Goal: Task Accomplishment & Management: Complete application form

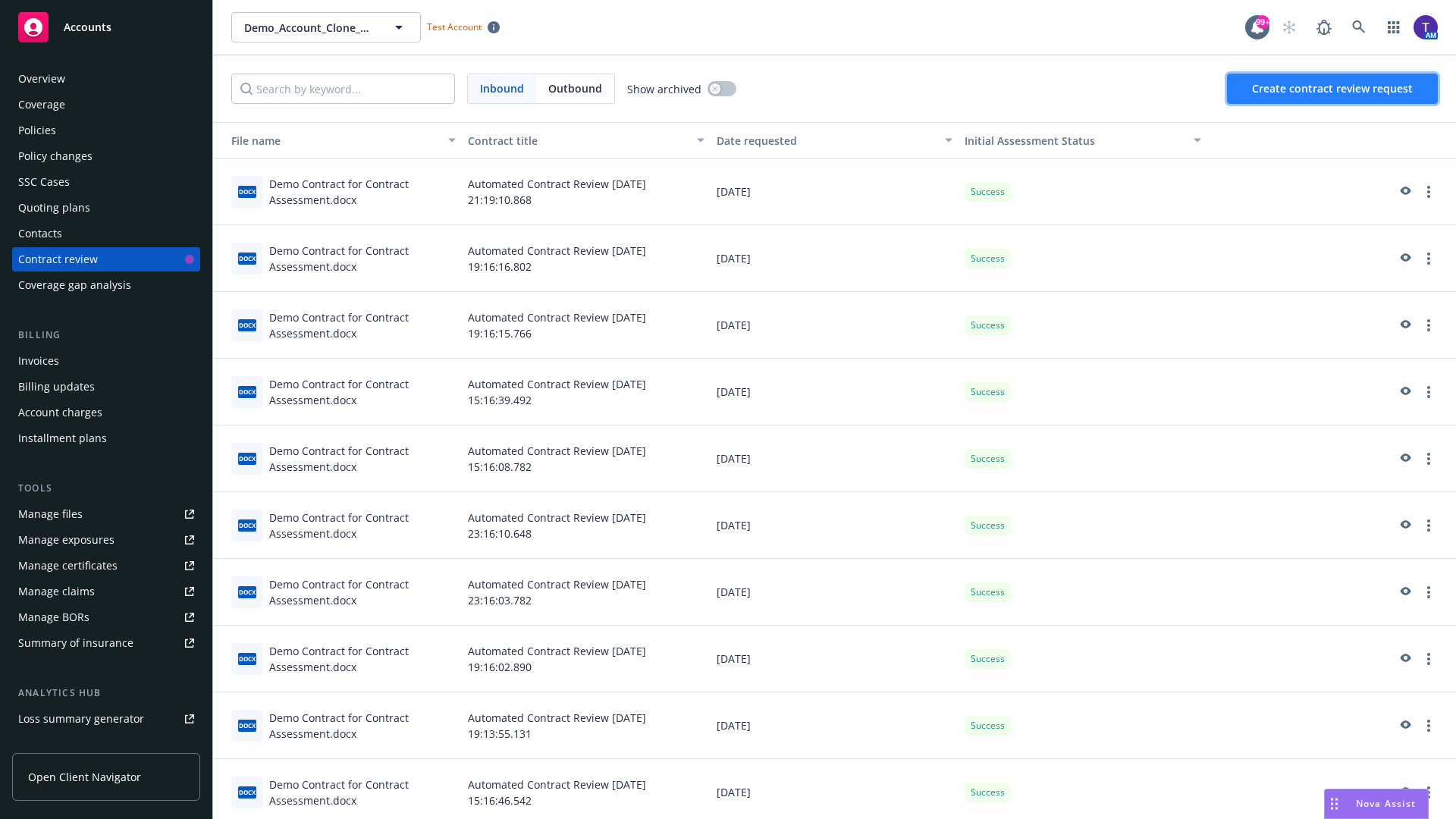
click at [1333, 88] on span "Create contract review request" at bounding box center [1332, 88] width 161 height 14
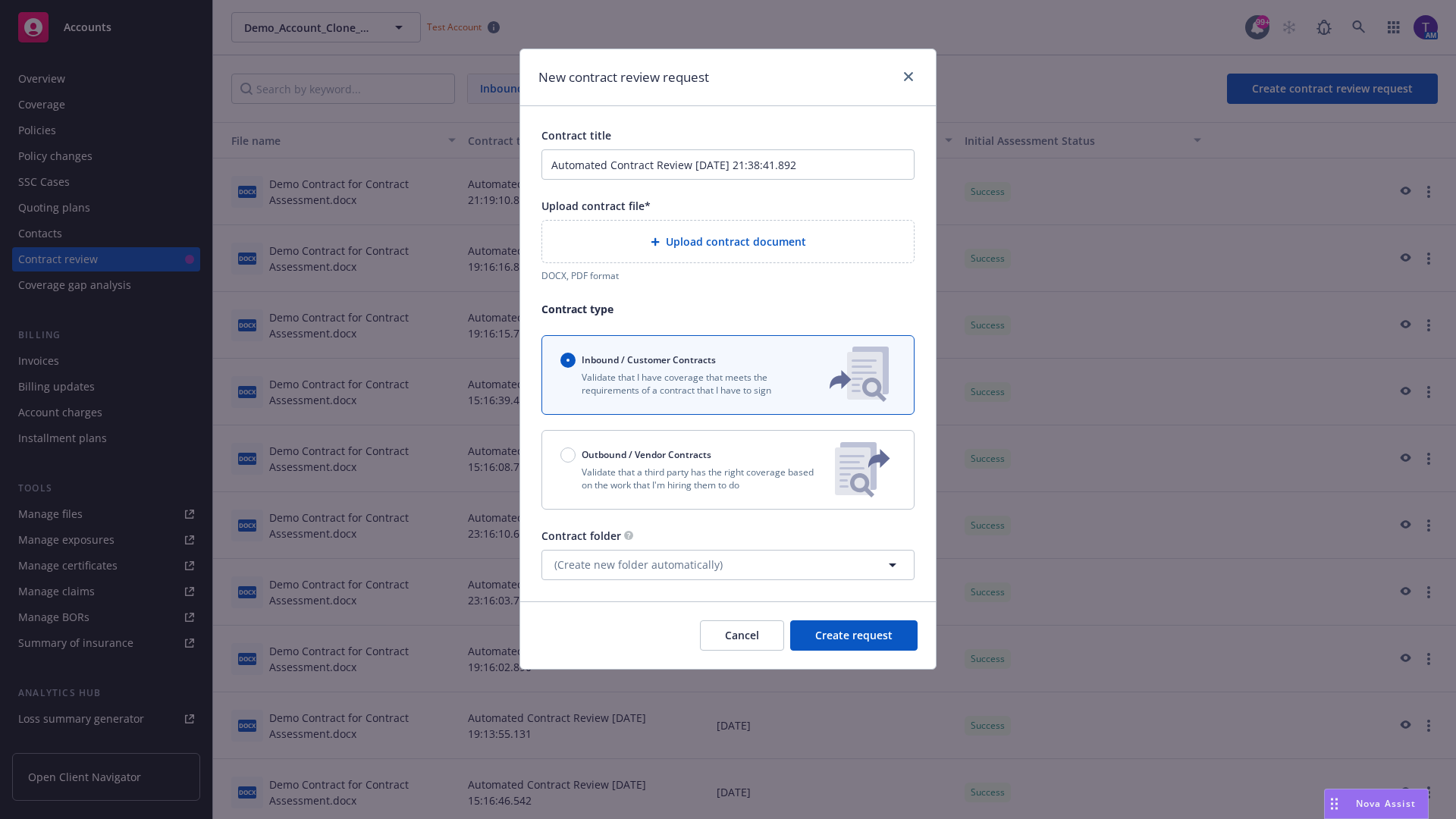
type input "Automated Contract Review [DATE] 21:38:41.892"
click at [728, 469] on p "Validate that a third party has the right coverage based on the work that I'm h…" at bounding box center [692, 478] width 262 height 26
radio input "false"
radio input "true"
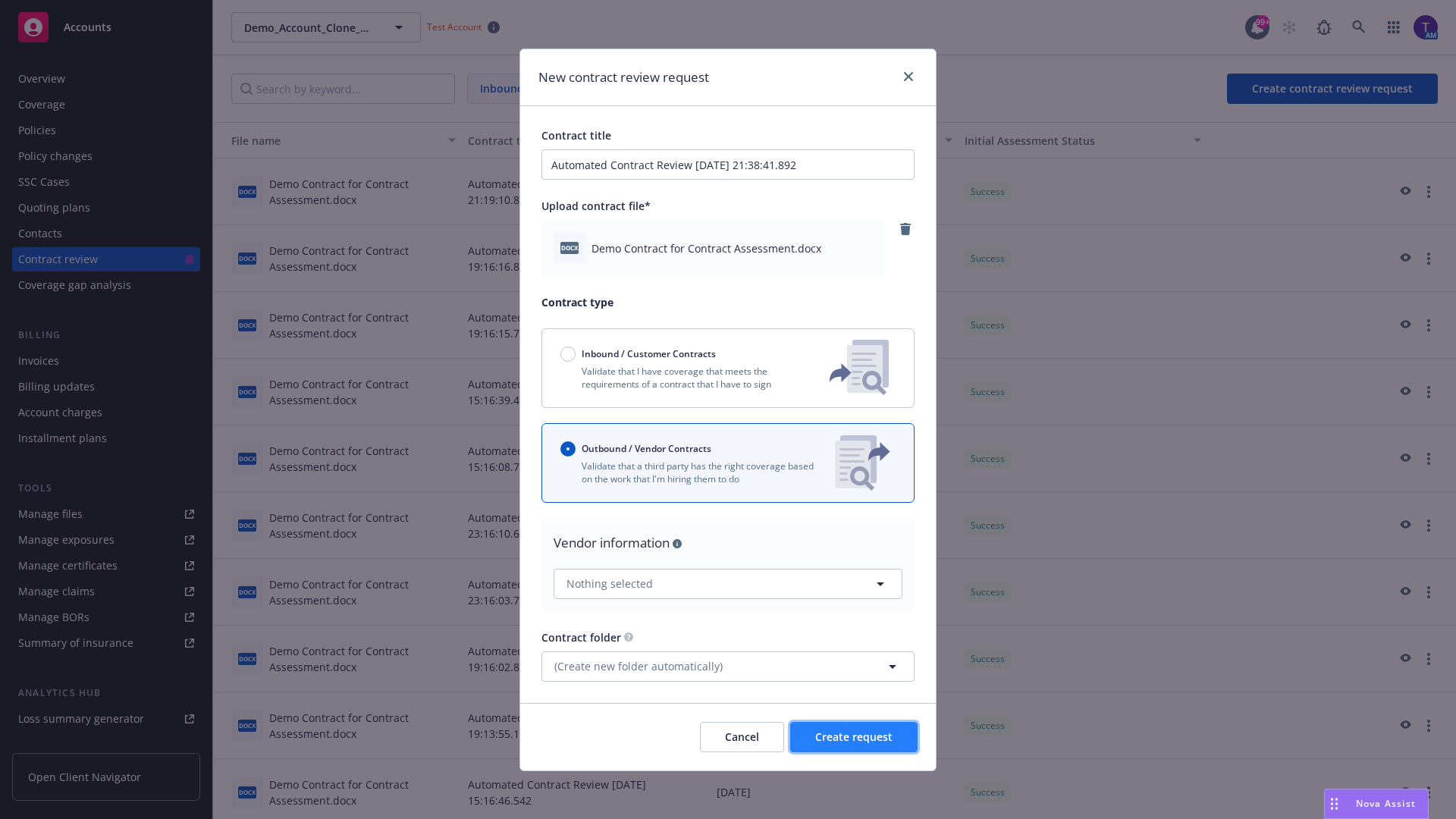
click at [854, 736] on span "Create request" at bounding box center [854, 736] width 78 height 14
